Goal: Task Accomplishment & Management: Manage account settings

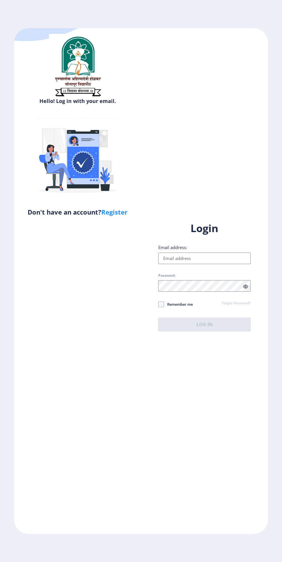
click at [205, 264] on input "Email address:" at bounding box center [204, 259] width 92 height 12
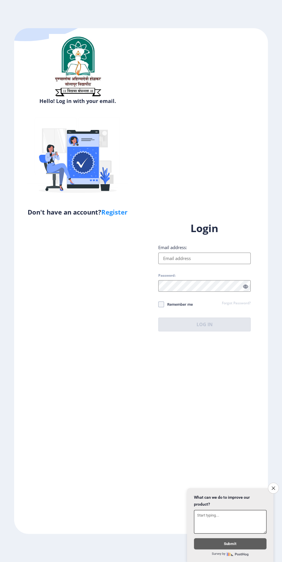
scroll to position [33, 0]
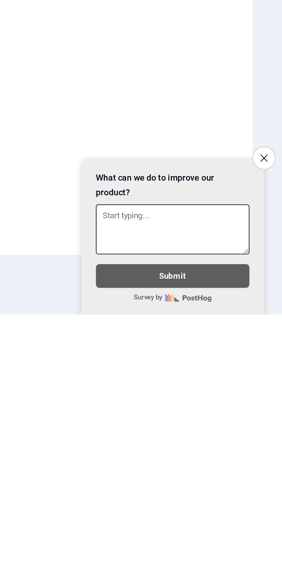
click at [269, 488] on button "Close survey" at bounding box center [273, 488] width 11 height 11
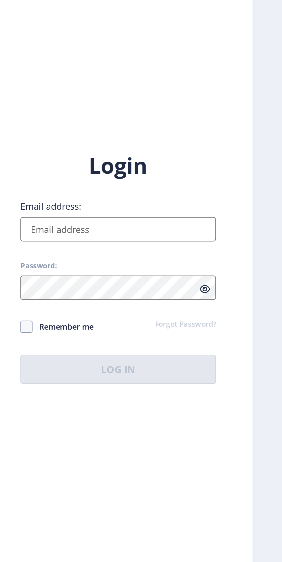
scroll to position [22, 0]
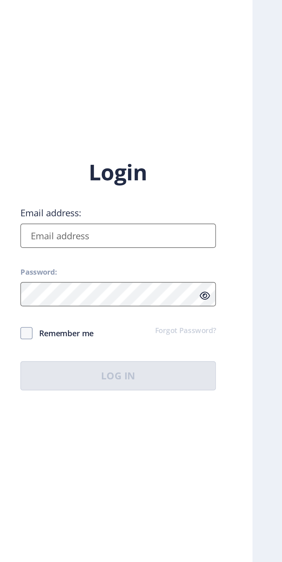
click at [221, 256] on input "Email address:" at bounding box center [204, 259] width 92 height 12
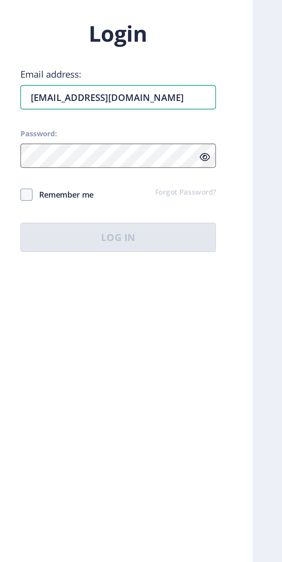
type input "[EMAIL_ADDRESS][DOMAIN_NAME]"
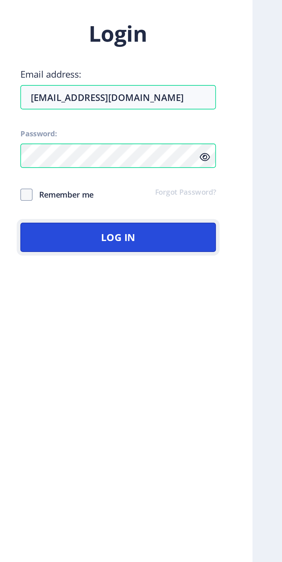
click at [220, 325] on button "Log In" at bounding box center [204, 325] width 92 height 14
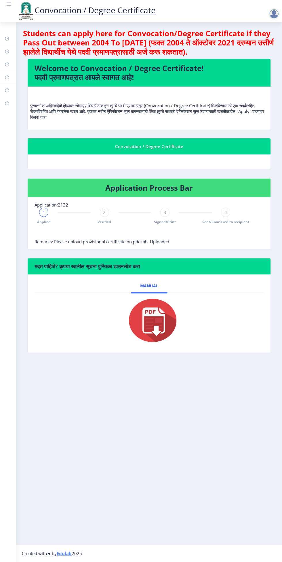
scroll to position [9, 0]
click at [18, 12] on img at bounding box center [25, 11] width 17 height 20
click at [17, 12] on img at bounding box center [25, 11] width 17 height 20
click at [8, 5] on rect at bounding box center [9, 4] width 6 height 6
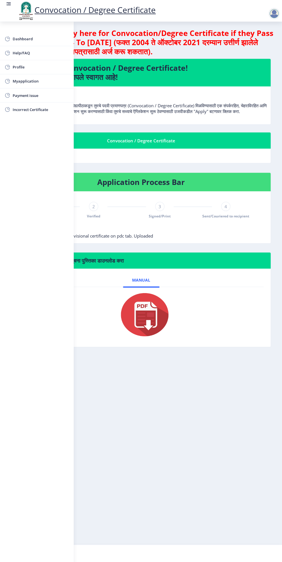
click at [42, 83] on span "Myapplication" at bounding box center [41, 81] width 56 height 7
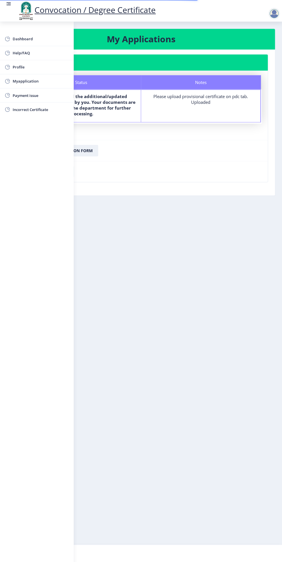
click at [157, 264] on nb-layout-column "My Applications Application 2132 Status Notes Status We have received the addit…" at bounding box center [141, 283] width 282 height 523
click at [9, 4] on rect at bounding box center [8, 4] width 3 height 1
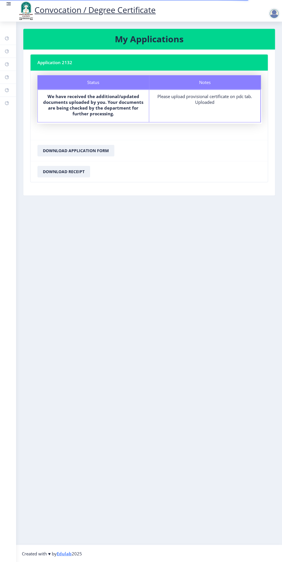
click at [203, 94] on div "Please upload provisional certificate on pdc tab. Uploaded" at bounding box center [204, 100] width 101 height 12
click at [269, 13] on div at bounding box center [274, 14] width 12 height 12
click at [262, 48] on span "Log out" at bounding box center [259, 44] width 37 height 7
